Goal: Find specific page/section: Find specific page/section

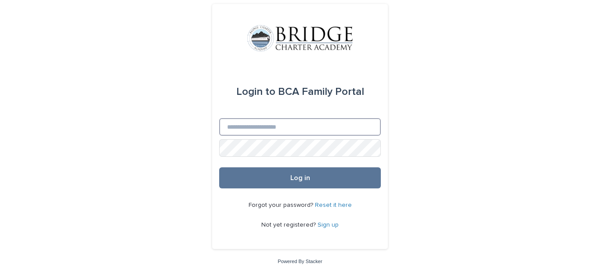
click at [277, 124] on input "Email" at bounding box center [300, 127] width 162 height 18
type input "**********"
click at [219, 167] on button "Log in" at bounding box center [300, 177] width 162 height 21
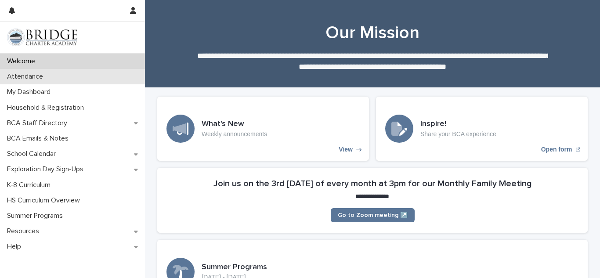
click at [55, 78] on div "Attendance" at bounding box center [72, 76] width 145 height 15
